Goal: Information Seeking & Learning: Find specific fact

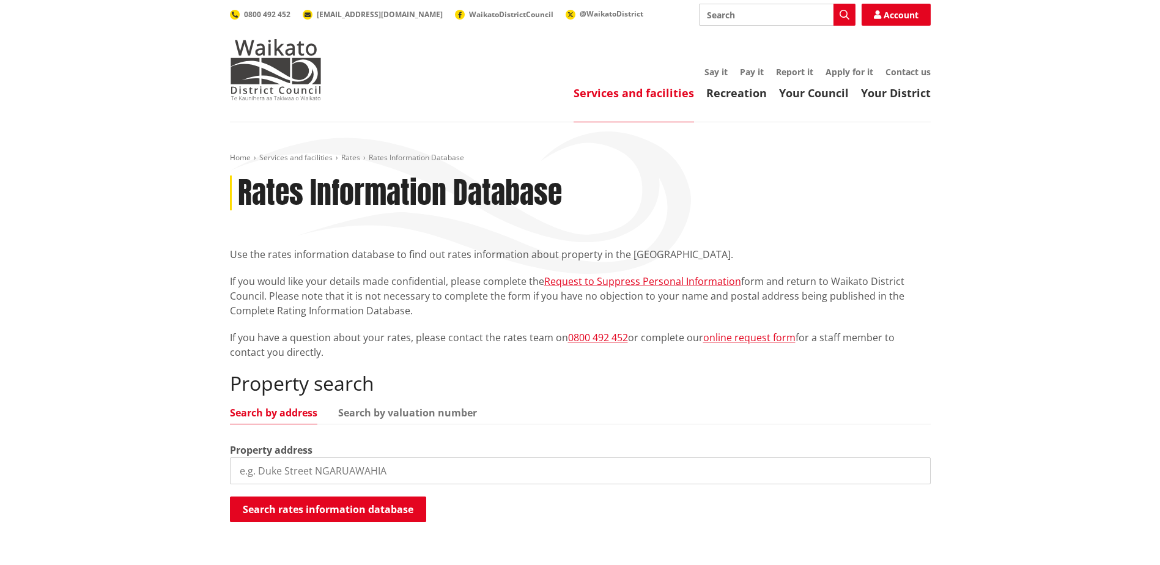
drag, startPoint x: 0, startPoint y: 0, endPoint x: 323, endPoint y: 468, distance: 569.0
click at [323, 468] on input "search" at bounding box center [580, 470] width 701 height 27
paste input "[STREET_ADDRESS]"
type input "[STREET_ADDRESS]"
click at [370, 506] on button "Search rates information database" at bounding box center [328, 510] width 196 height 26
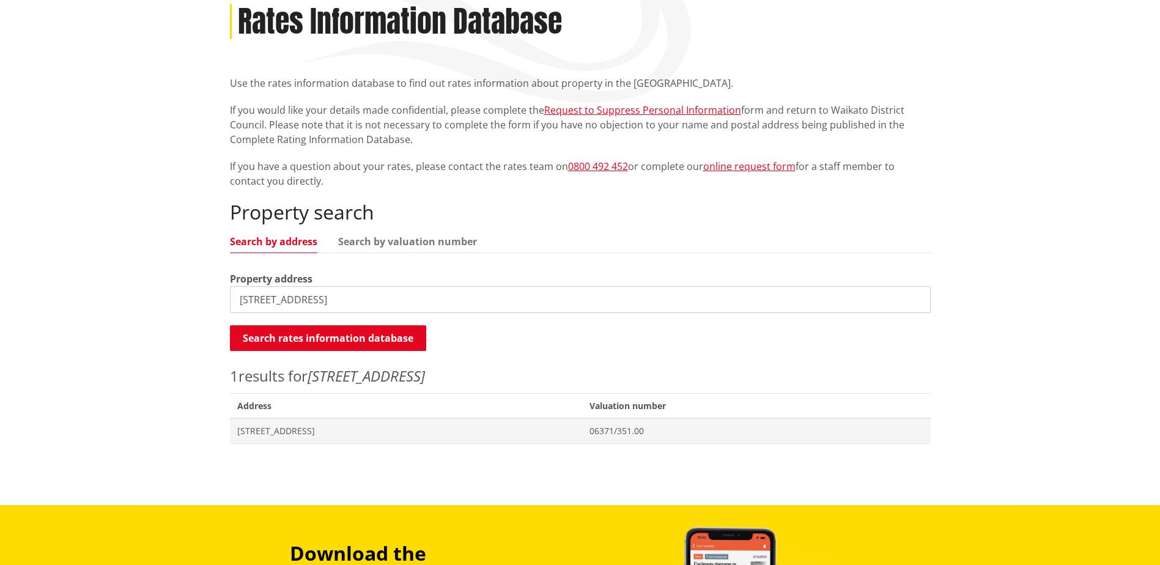
scroll to position [183, 0]
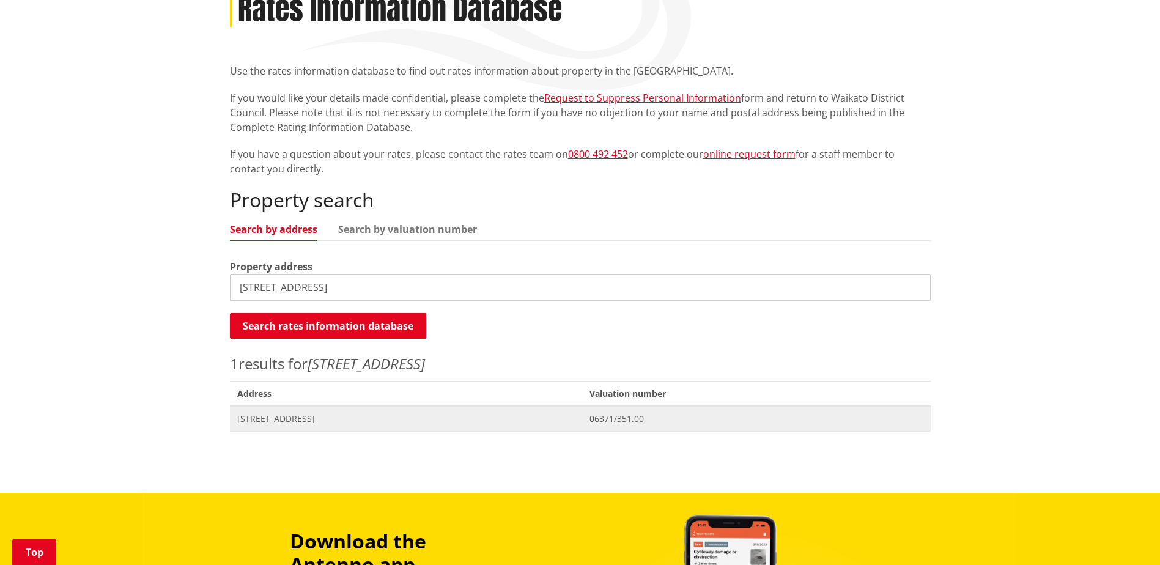
click at [563, 411] on span "Address [STREET_ADDRESS]" at bounding box center [406, 418] width 353 height 25
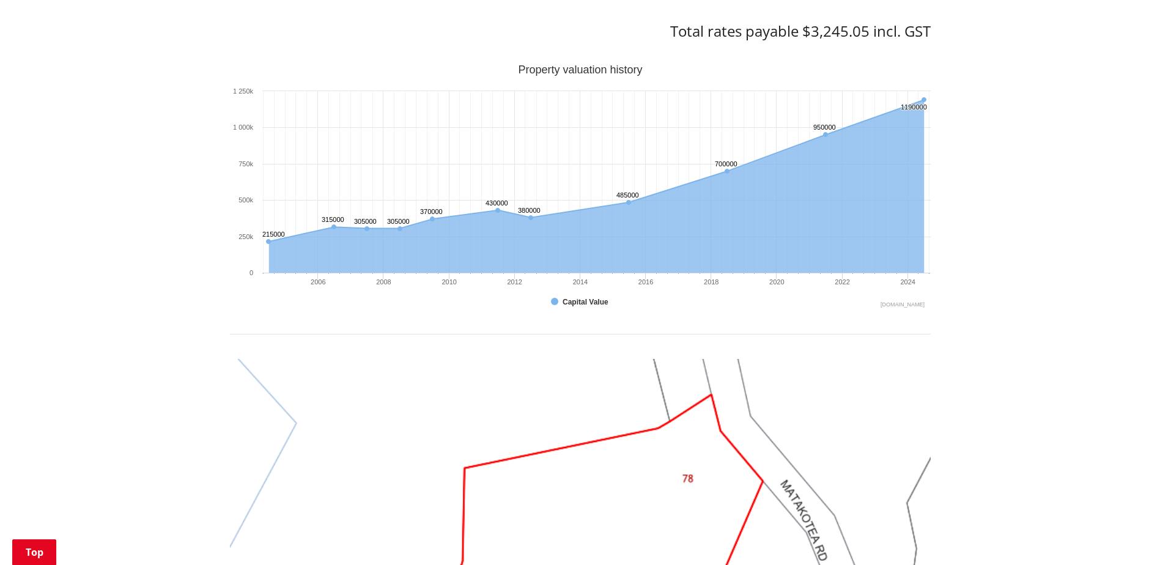
scroll to position [306, 0]
